Goal: Find specific page/section: Find specific page/section

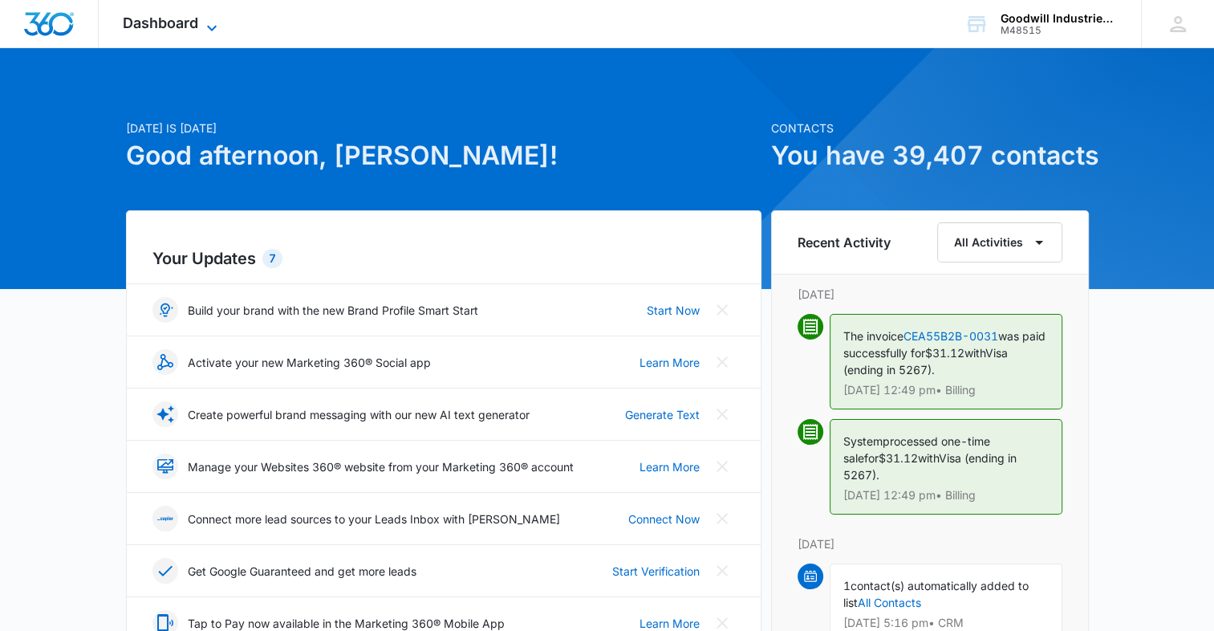
click at [217, 31] on icon at bounding box center [211, 27] width 19 height 19
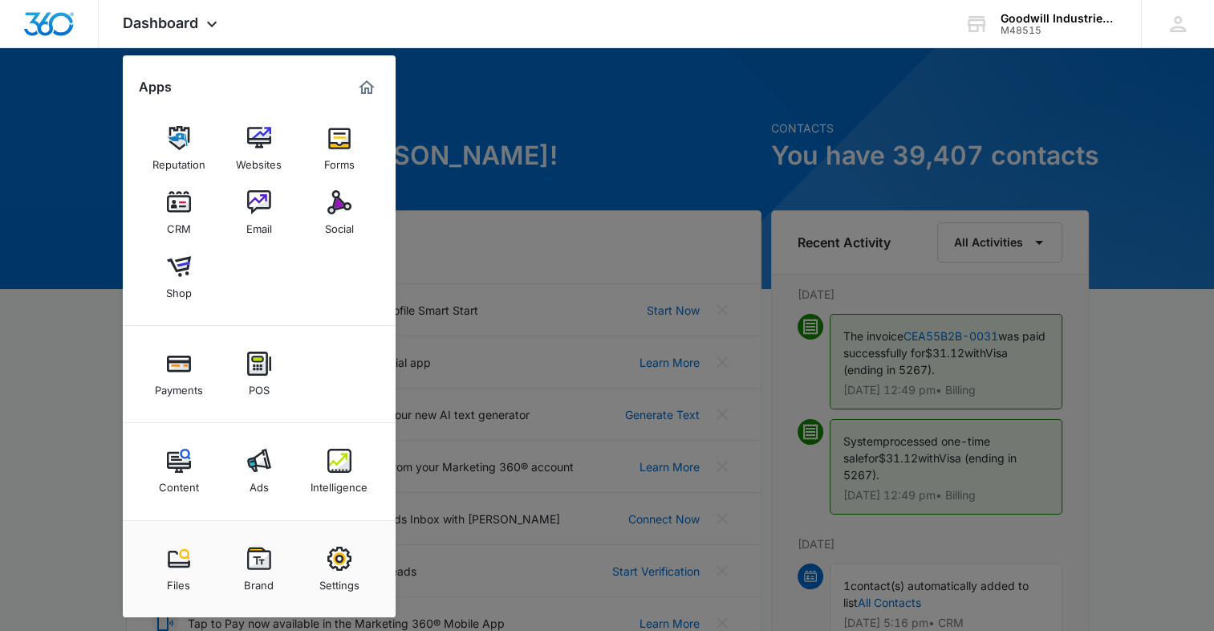
click at [626, 126] on div at bounding box center [607, 315] width 1214 height 631
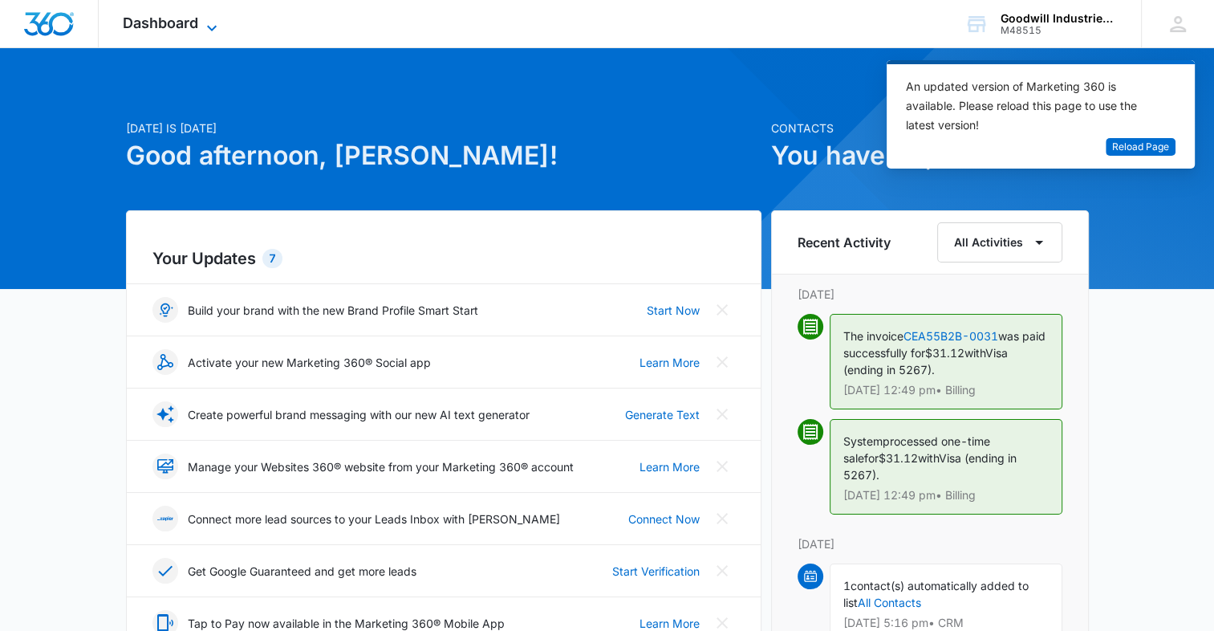
click at [173, 30] on span "Dashboard" at bounding box center [160, 22] width 75 height 17
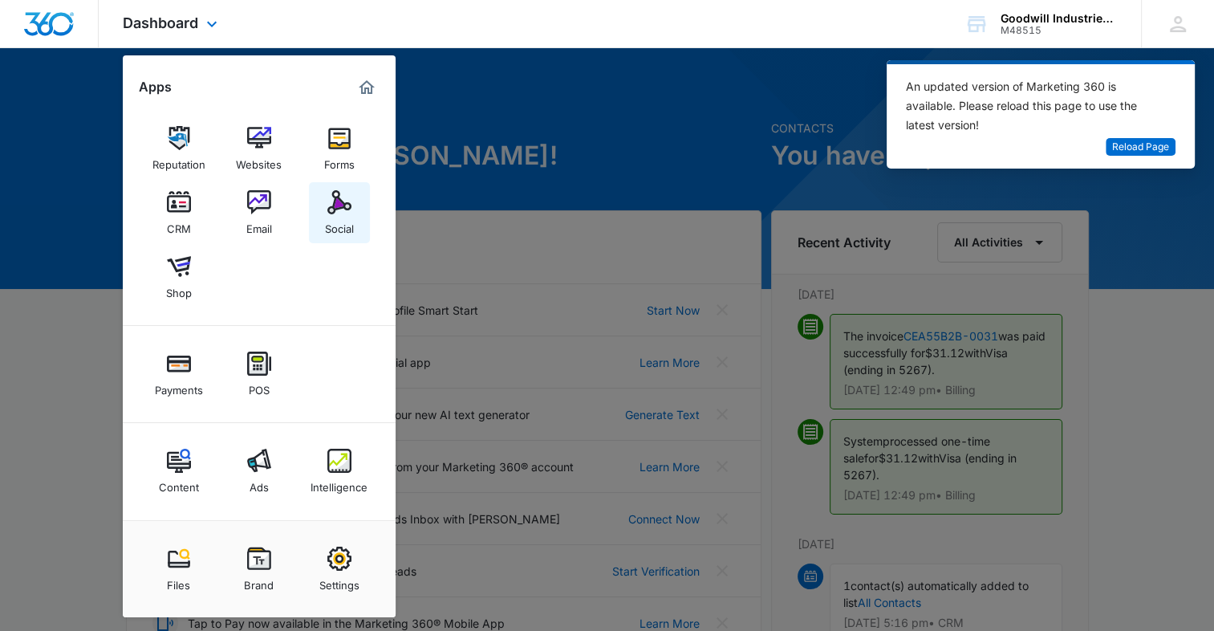
click at [339, 205] on img at bounding box center [339, 202] width 24 height 24
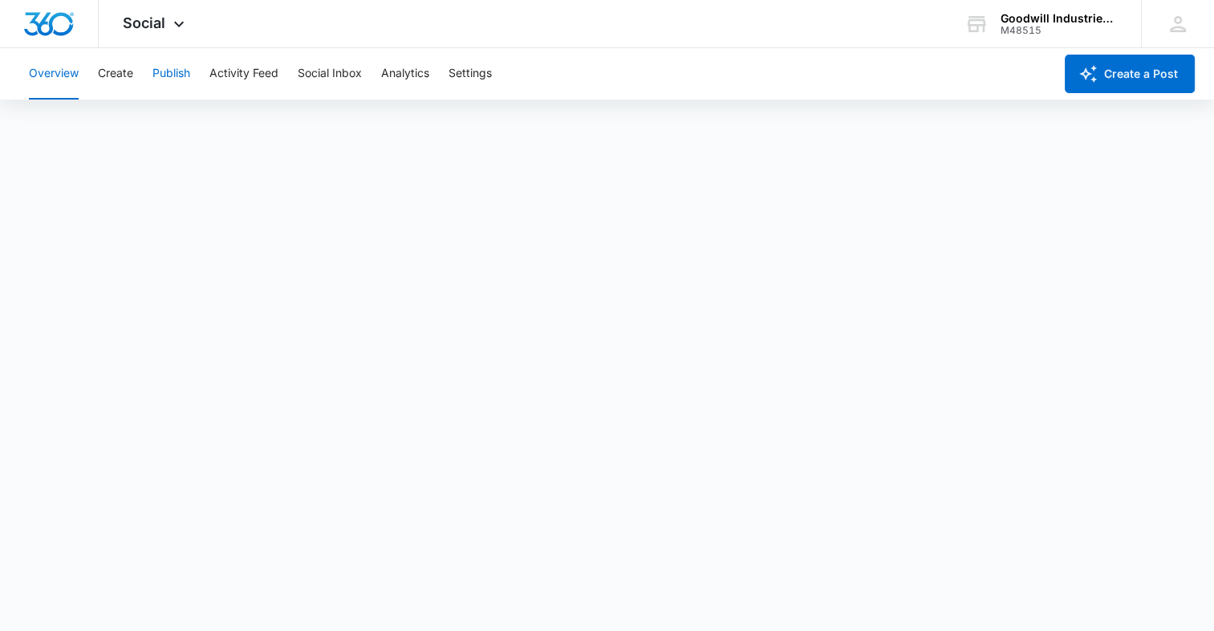
click at [172, 75] on button "Publish" at bounding box center [171, 73] width 38 height 51
drag, startPoint x: 721, startPoint y: 126, endPoint x: 805, endPoint y: 117, distance: 83.9
click at [805, 117] on div "Calendar Schedules" at bounding box center [606, 122] width 1175 height 45
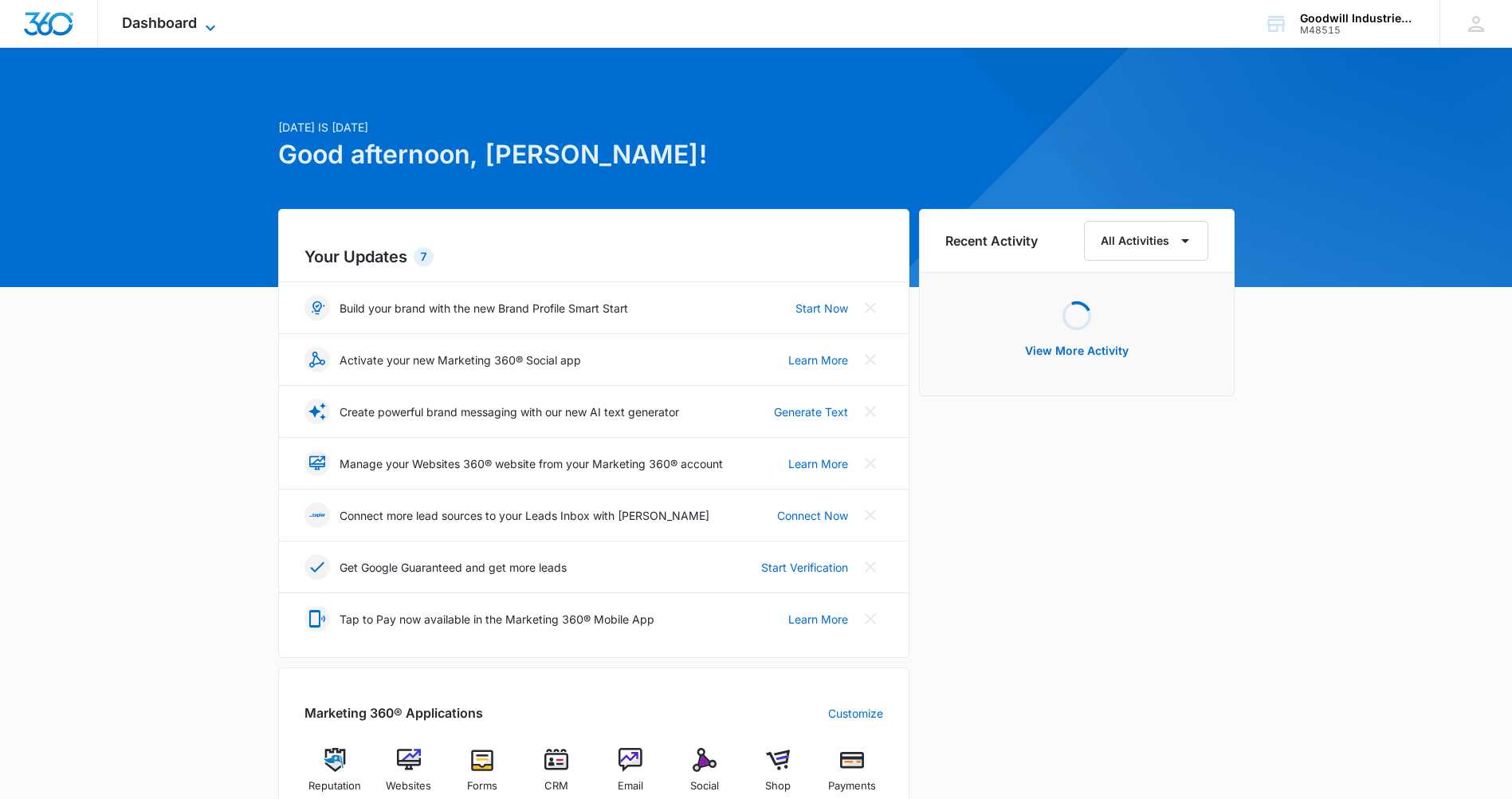
click at [192, 22] on span "Dashboard" at bounding box center [159, 22] width 75 height 17
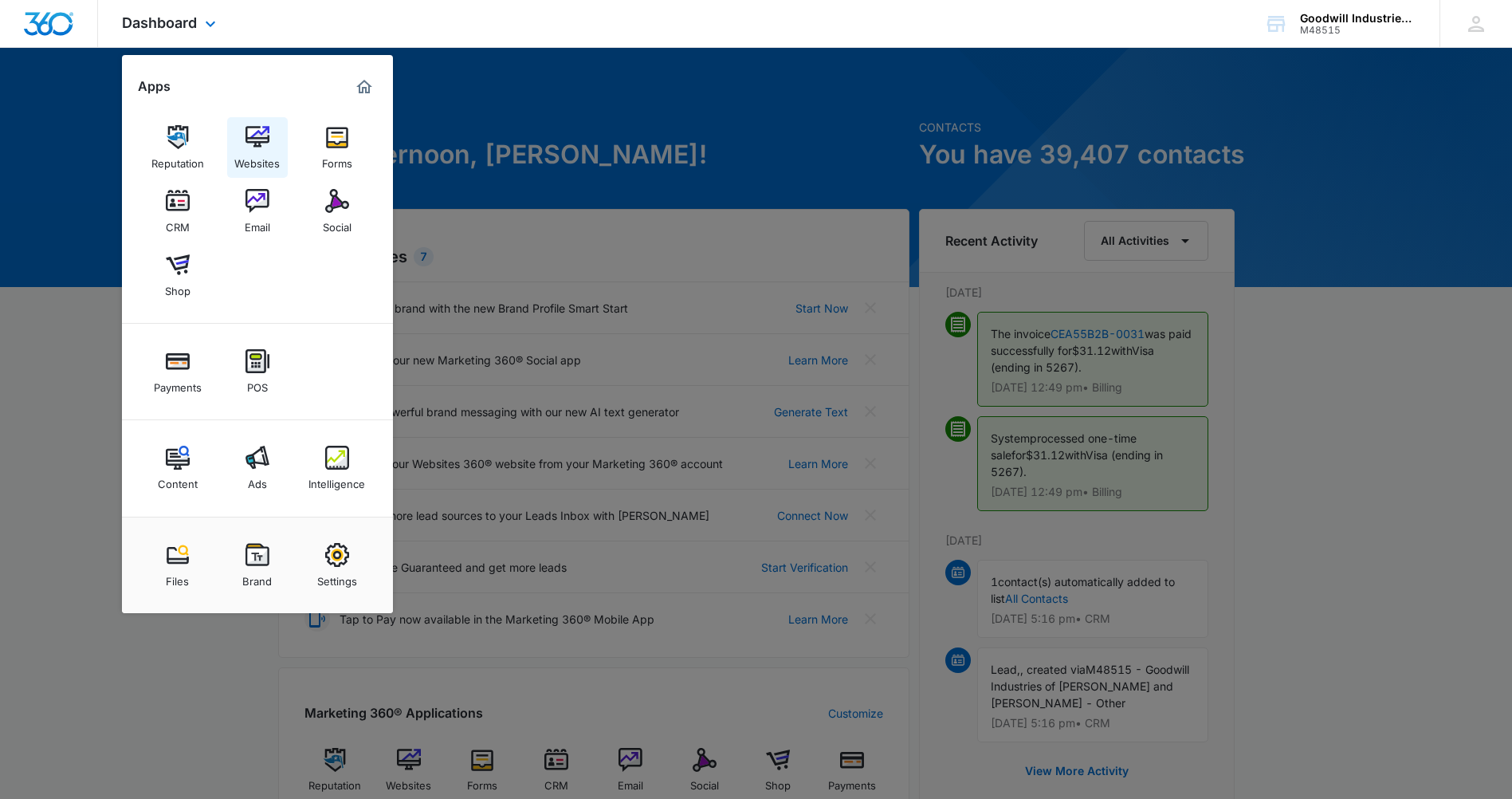
click at [255, 145] on img at bounding box center [257, 137] width 24 height 24
